Goal: Task Accomplishment & Management: Manage account settings

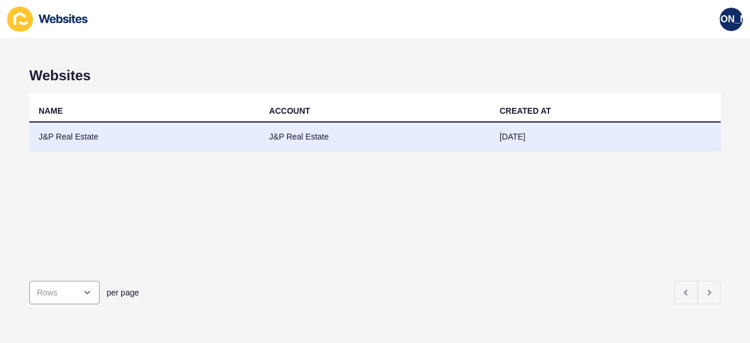
click at [368, 139] on td "J&P Real Estate" at bounding box center [375, 137] width 230 height 29
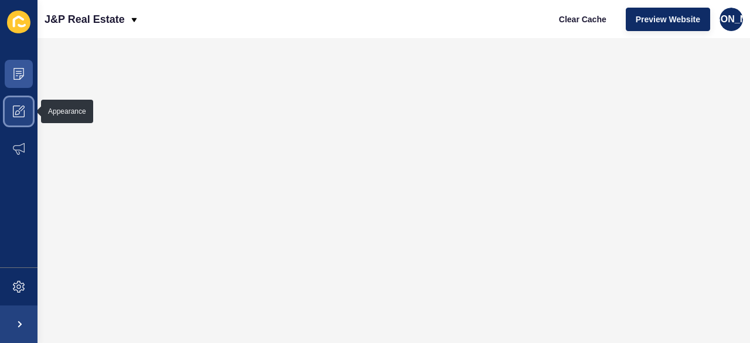
click at [20, 106] on icon at bounding box center [19, 112] width 12 height 12
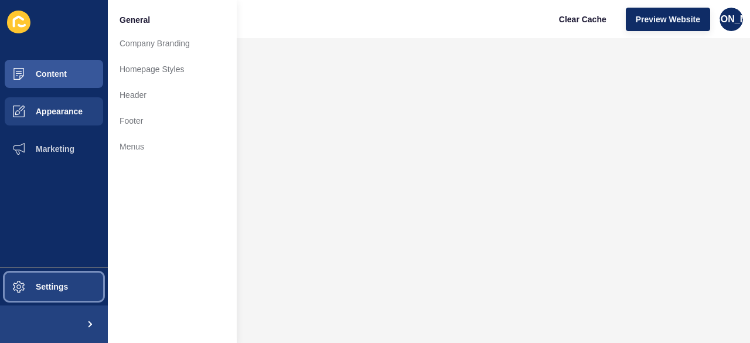
click at [56, 284] on span "Settings" at bounding box center [33, 286] width 70 height 9
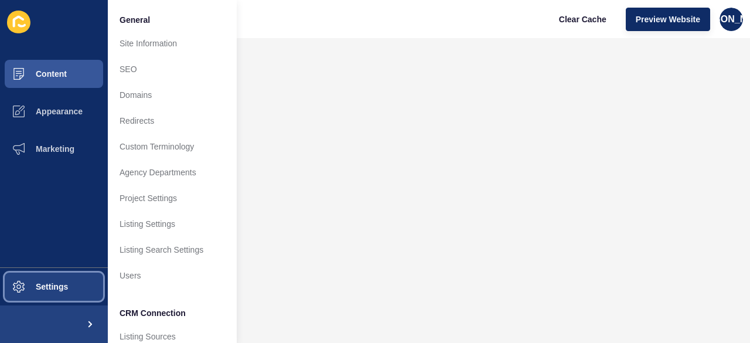
scroll to position [135, 0]
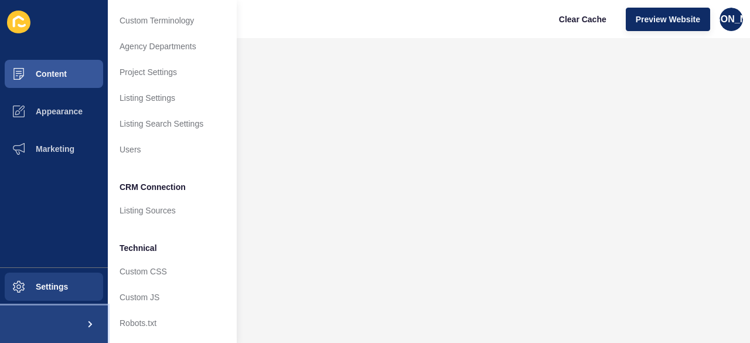
click at [67, 318] on button at bounding box center [54, 324] width 108 height 38
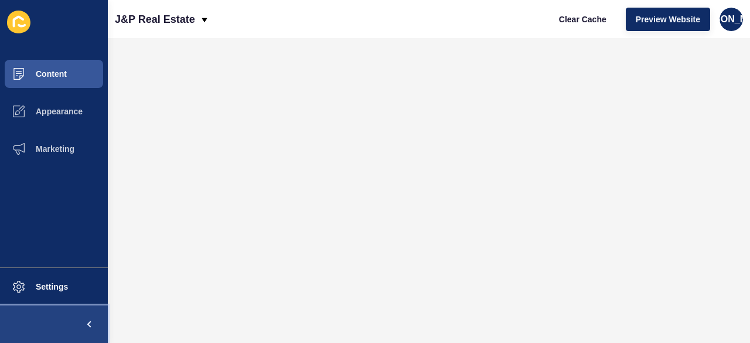
click at [67, 319] on button at bounding box center [54, 324] width 108 height 38
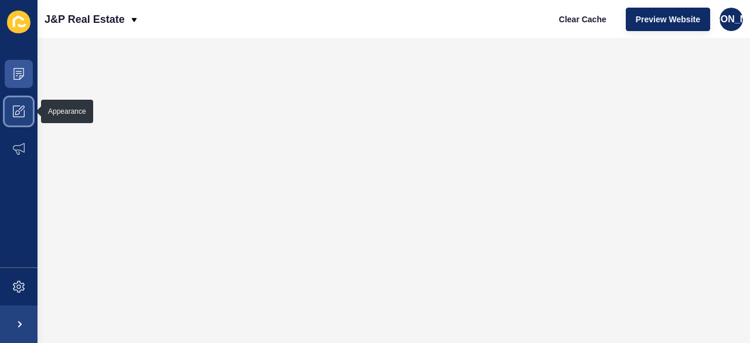
click at [20, 121] on span at bounding box center [19, 112] width 38 height 38
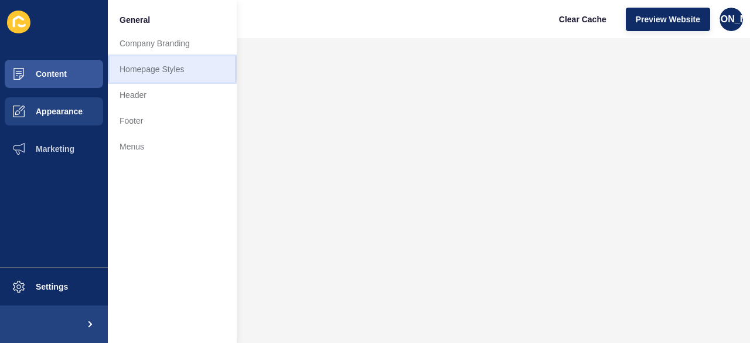
click at [191, 74] on link "Homepage Styles" at bounding box center [172, 69] width 129 height 26
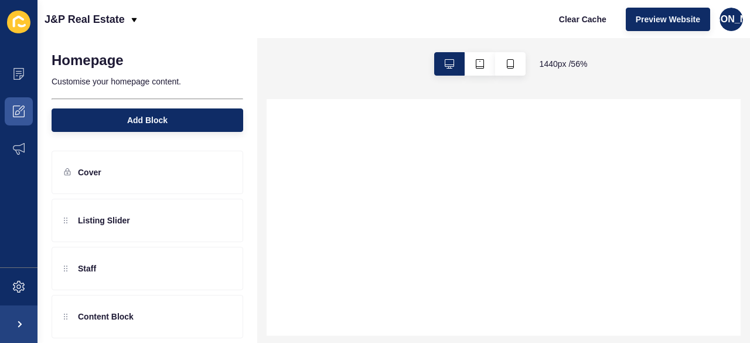
select select
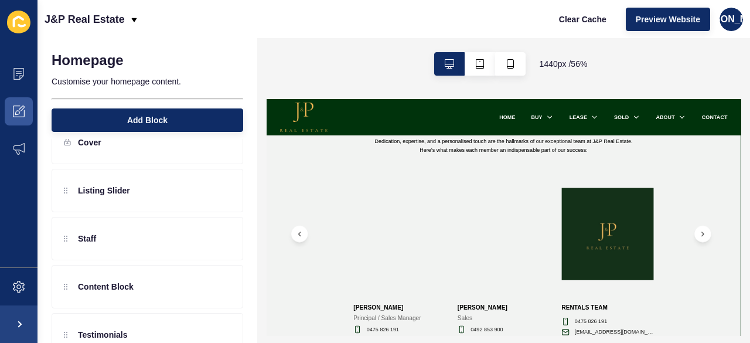
scroll to position [966, 0]
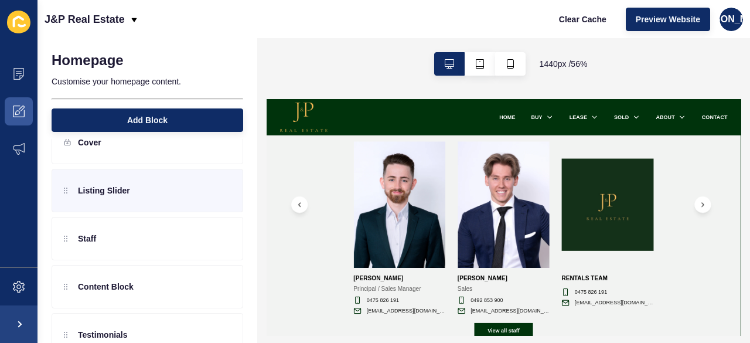
click at [176, 193] on div "Listing Slider" at bounding box center [148, 190] width 192 height 43
click at [202, 188] on icon at bounding box center [203, 189] width 2 height 2
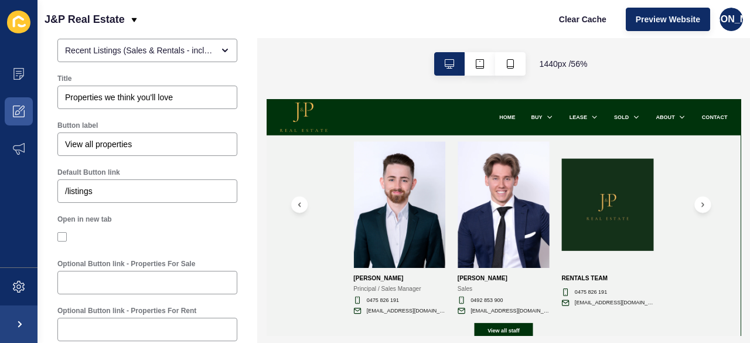
scroll to position [0, 0]
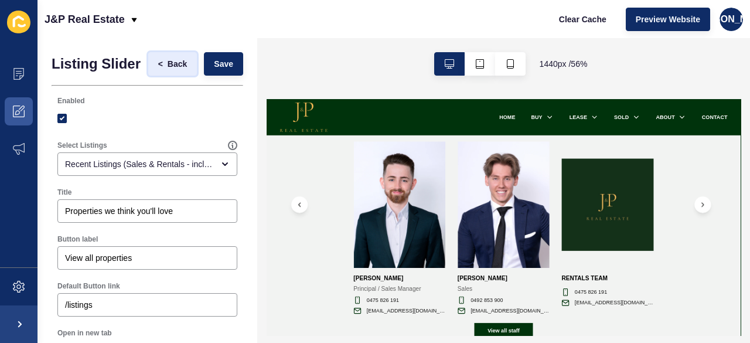
click at [168, 68] on span "Back" at bounding box center [177, 64] width 19 height 12
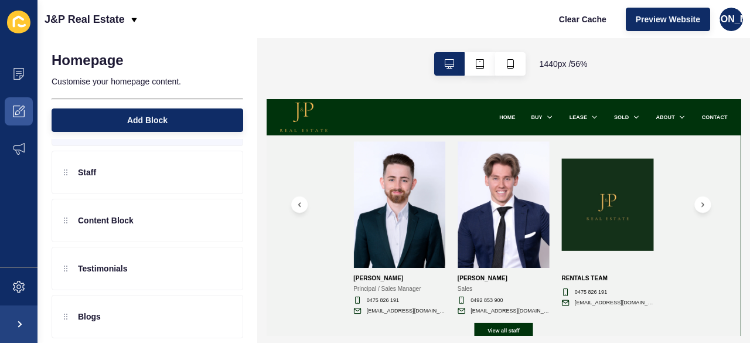
scroll to position [107, 0]
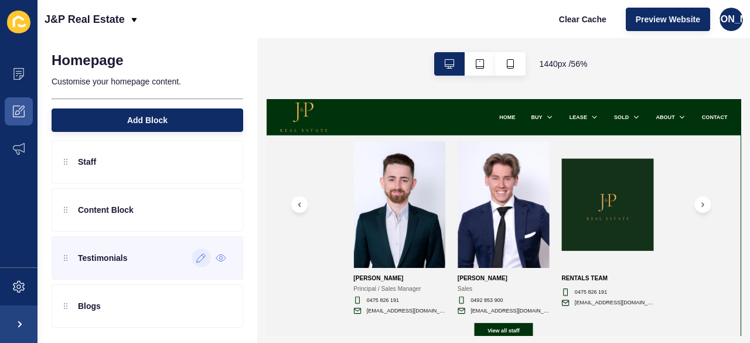
click at [193, 260] on div at bounding box center [201, 258] width 19 height 19
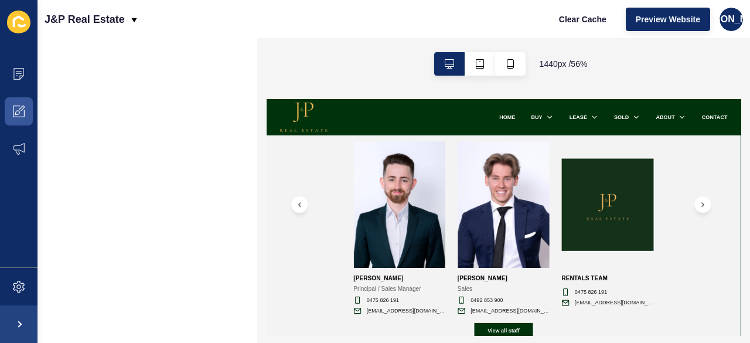
scroll to position [0, 0]
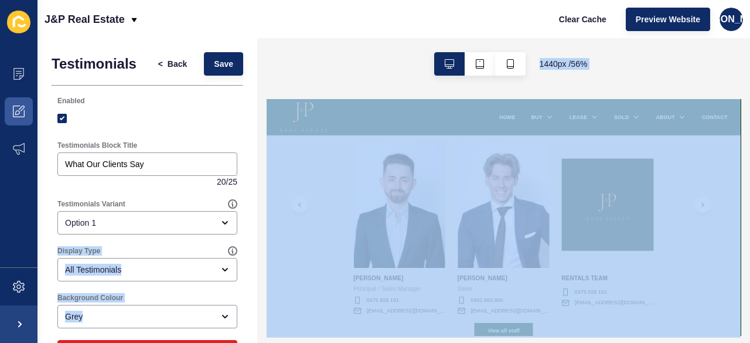
drag, startPoint x: 258, startPoint y: 201, endPoint x: 253, endPoint y: 215, distance: 15.0
click at [253, 215] on div "Testimonials < Back Save Enabled Testimonials Block Title What Our Clients Say …" at bounding box center [394, 190] width 713 height 305
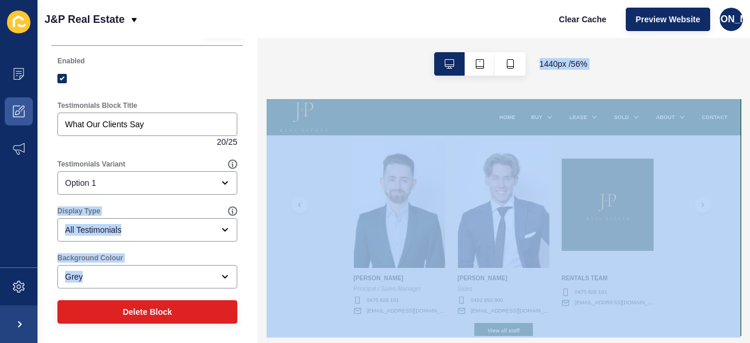
click at [242, 263] on div "Testimonials < Back Save Enabled Testimonials Block Title What Our Clients Say …" at bounding box center [148, 170] width 220 height 345
